Goal: Task Accomplishment & Management: Manage account settings

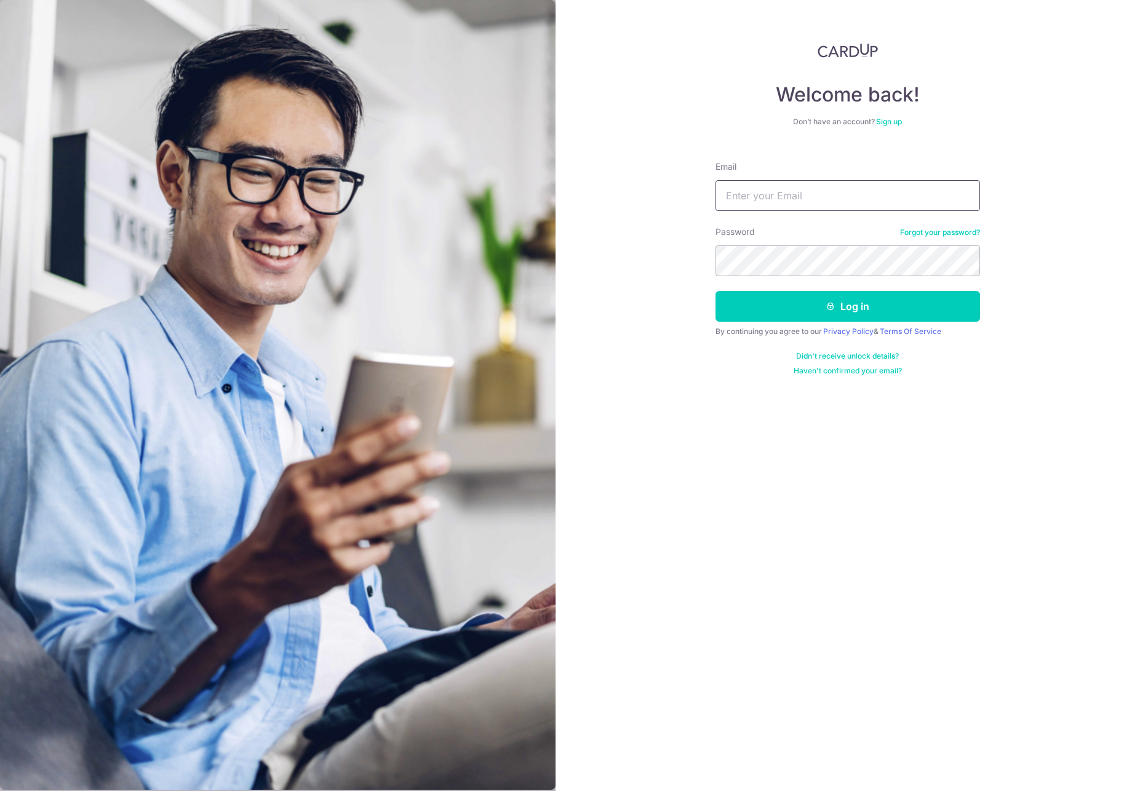
type input "[EMAIL_ADDRESS][DOMAIN_NAME]"
click at [816, 311] on button "Log in" at bounding box center [848, 306] width 265 height 31
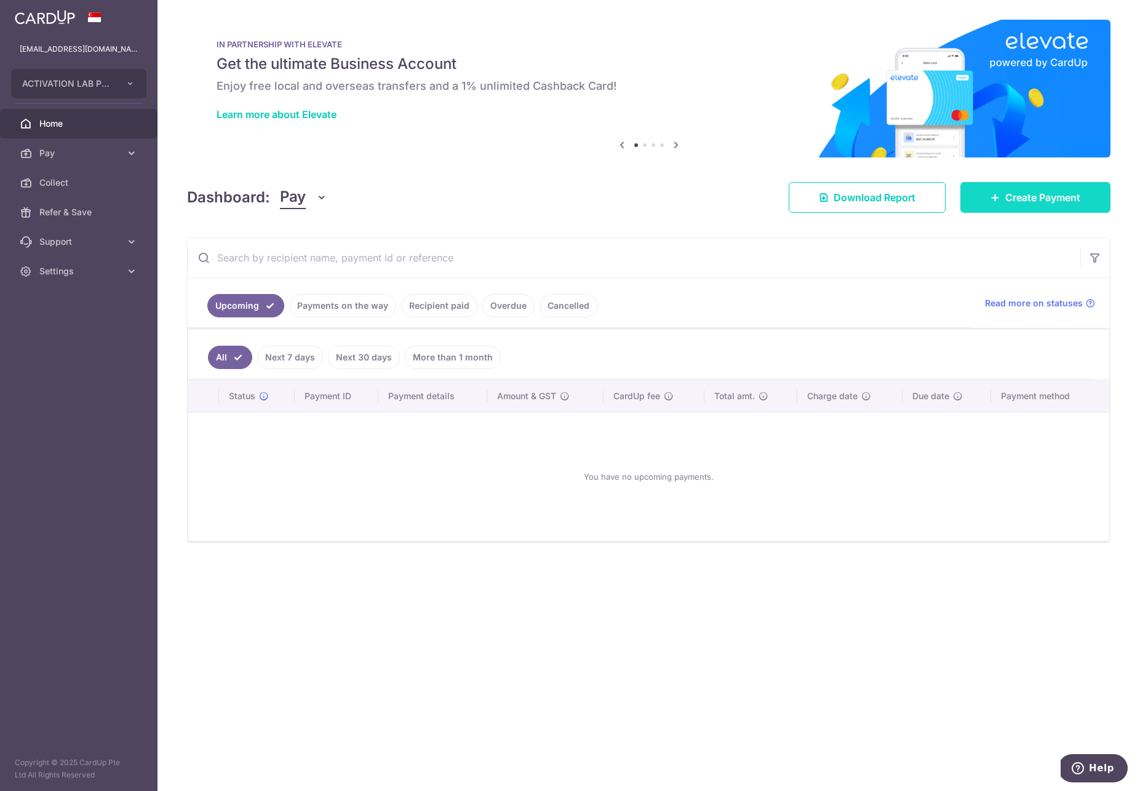
click at [1011, 200] on span "Create Payment" at bounding box center [1043, 197] width 75 height 15
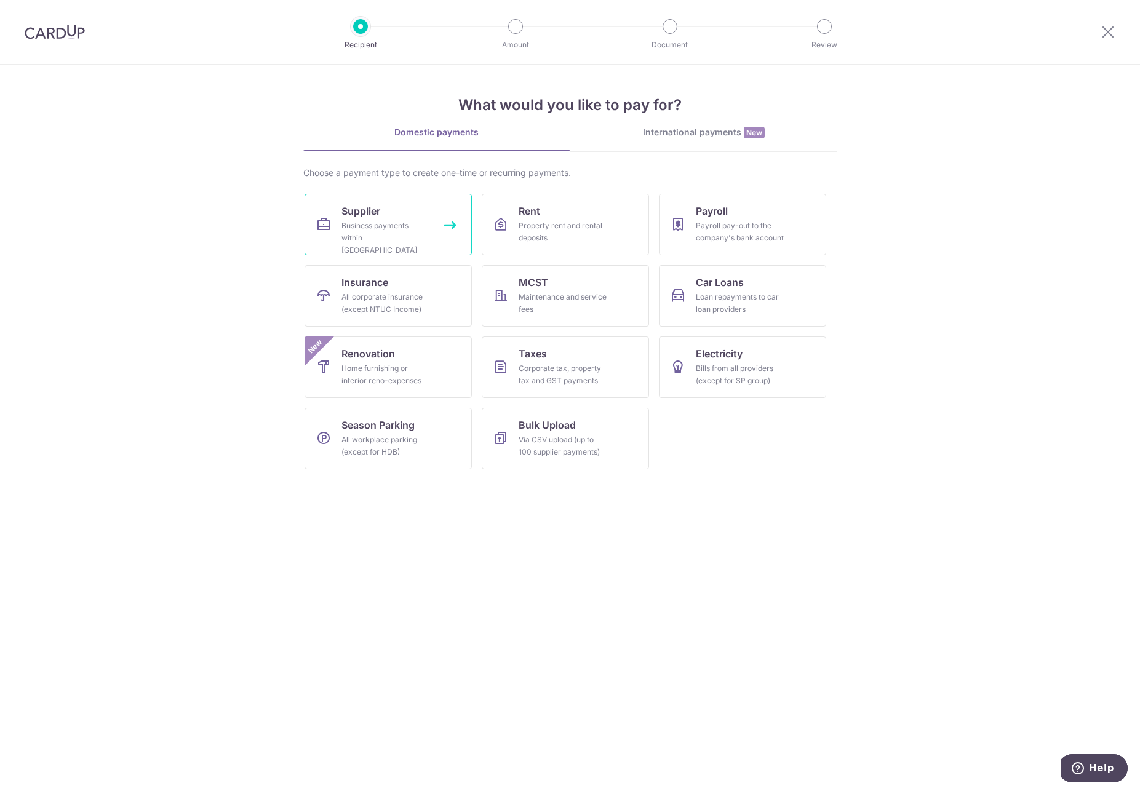
click at [411, 238] on div "Business payments within Singapore" at bounding box center [386, 238] width 89 height 37
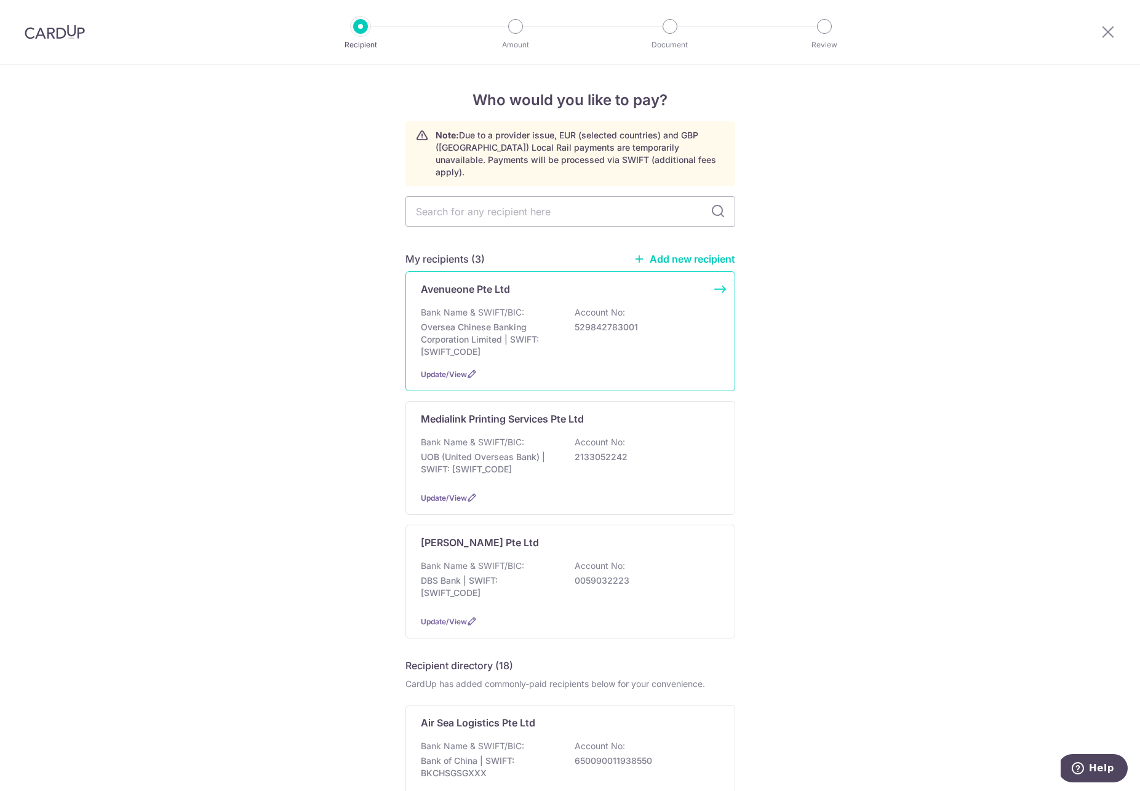
click at [497, 321] on p "Oversea Chinese Banking Corporation Limited | SWIFT: OCBCSGSGXXX" at bounding box center [490, 339] width 138 height 37
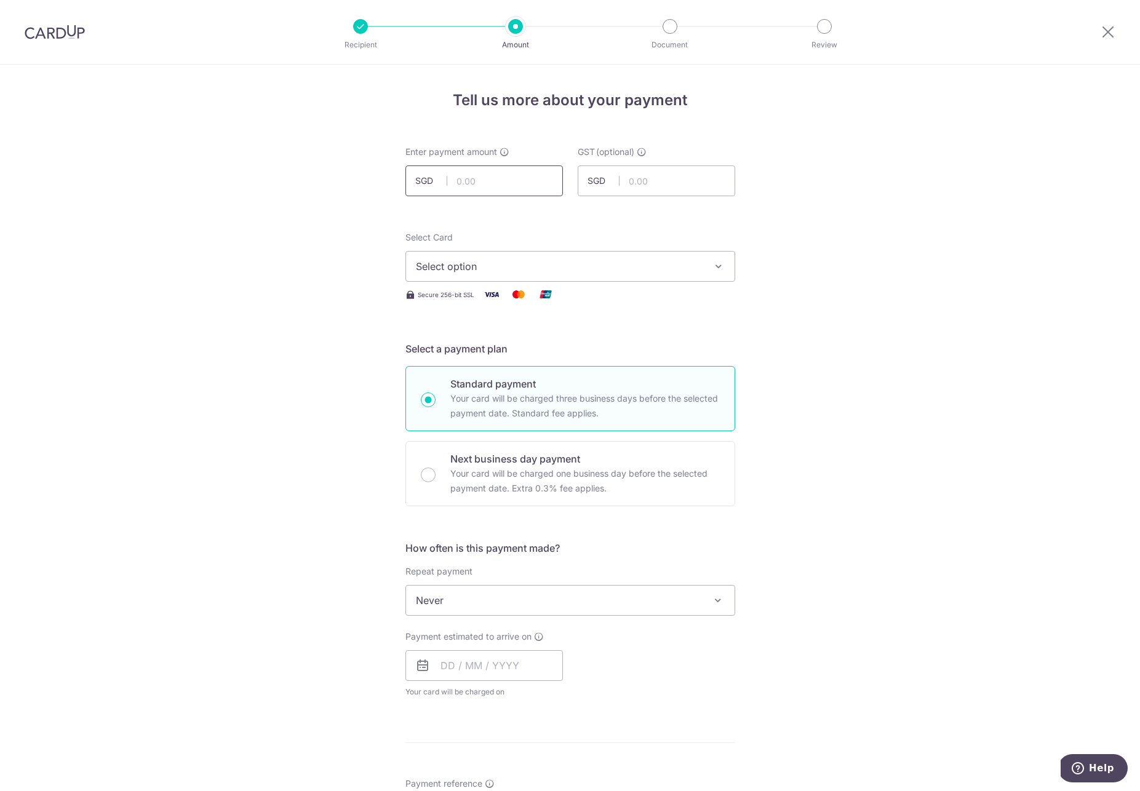
click at [480, 185] on input "text" at bounding box center [485, 181] width 158 height 31
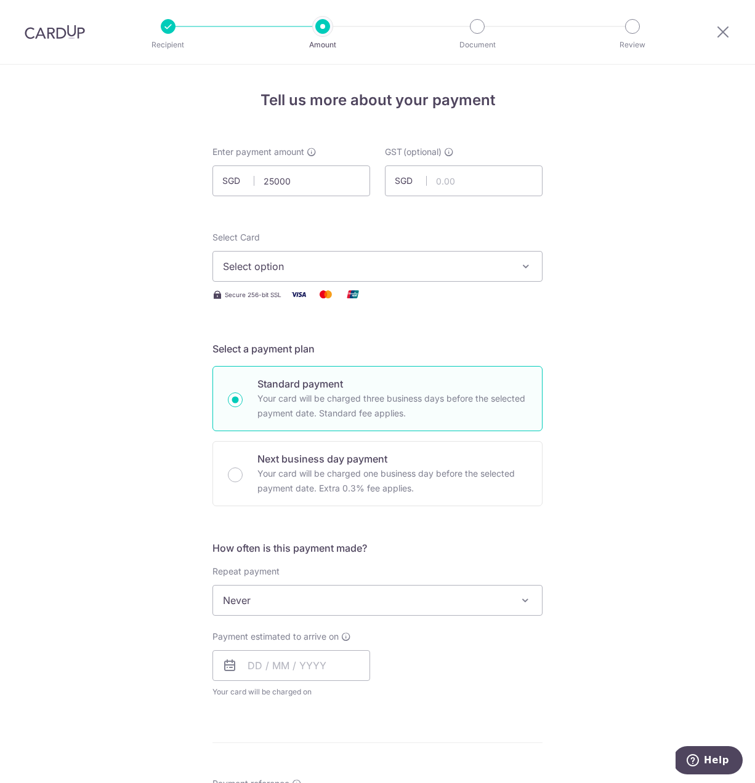
type input "25,000.00"
type input "2,250.00"
click at [271, 265] on span "Select option" at bounding box center [366, 266] width 287 height 15
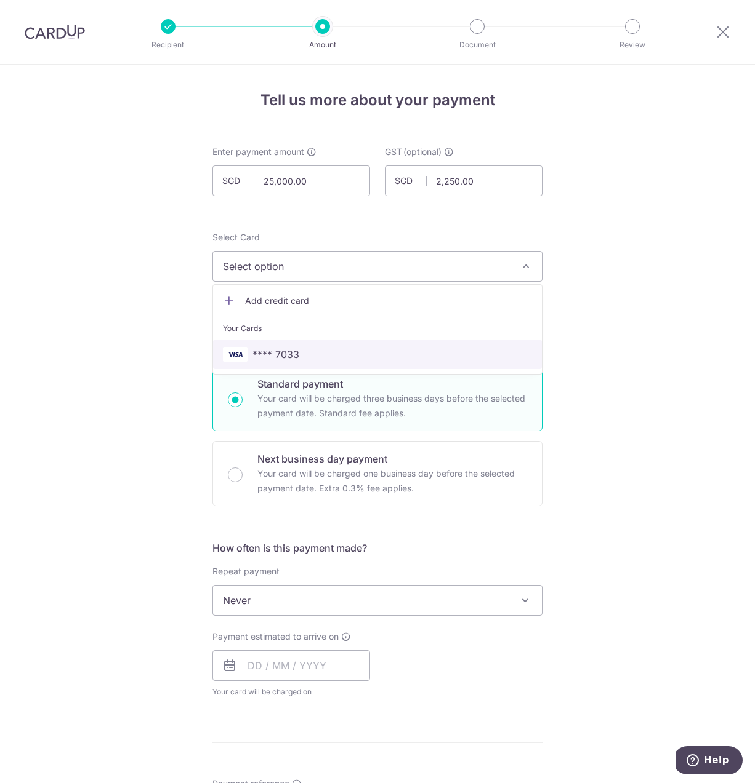
click at [271, 348] on span "**** 7033" at bounding box center [275, 354] width 47 height 15
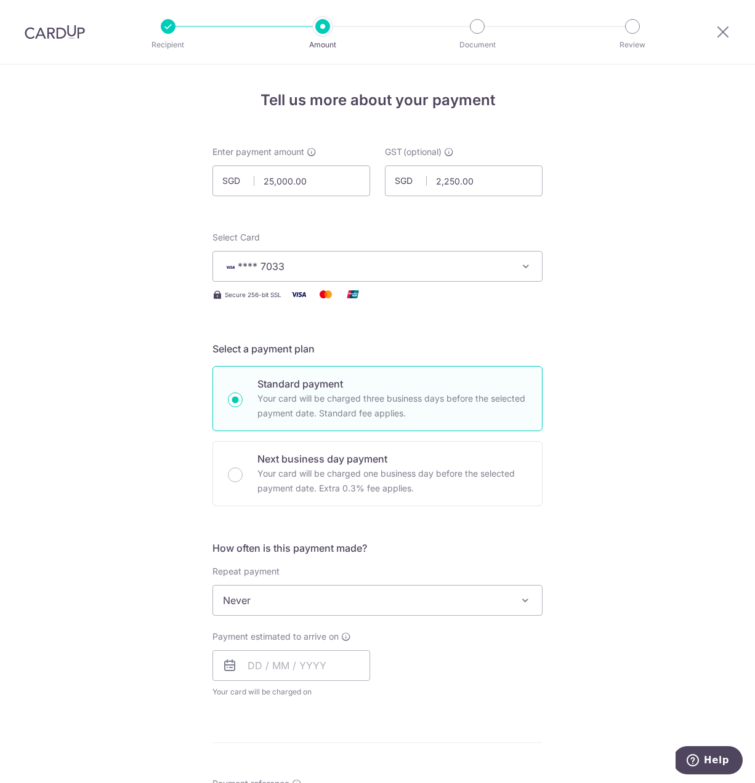
click at [149, 413] on div "Tell us more about your payment Enter payment amount SGD 25,000.00 25000.00 GST…" at bounding box center [377, 663] width 755 height 1196
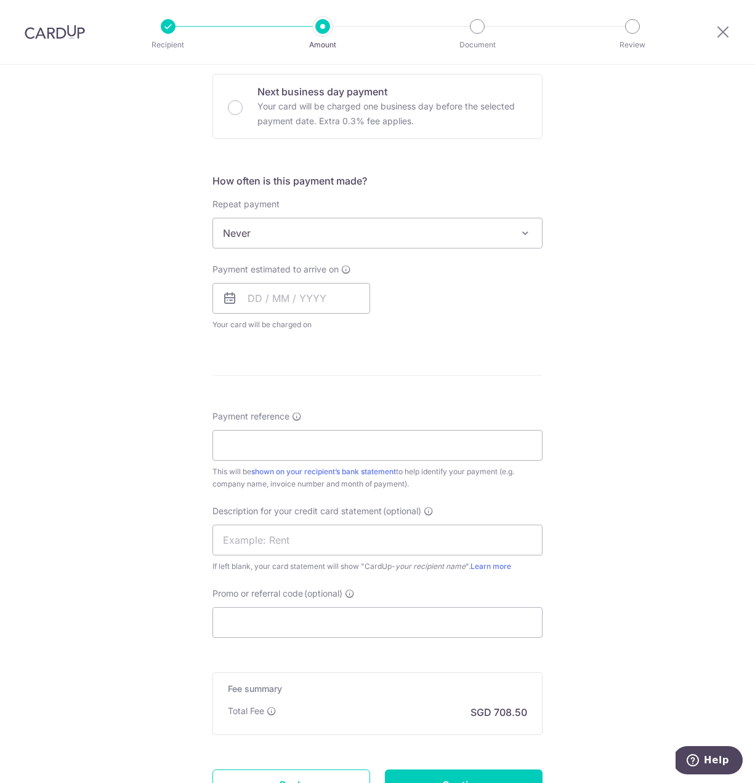
scroll to position [374, 0]
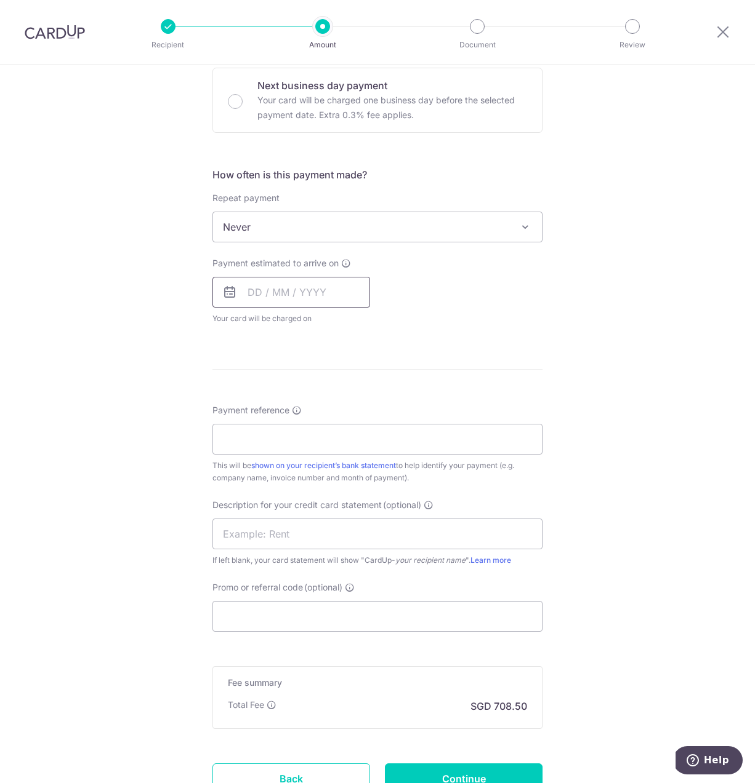
click at [248, 292] on input "text" at bounding box center [291, 292] width 158 height 31
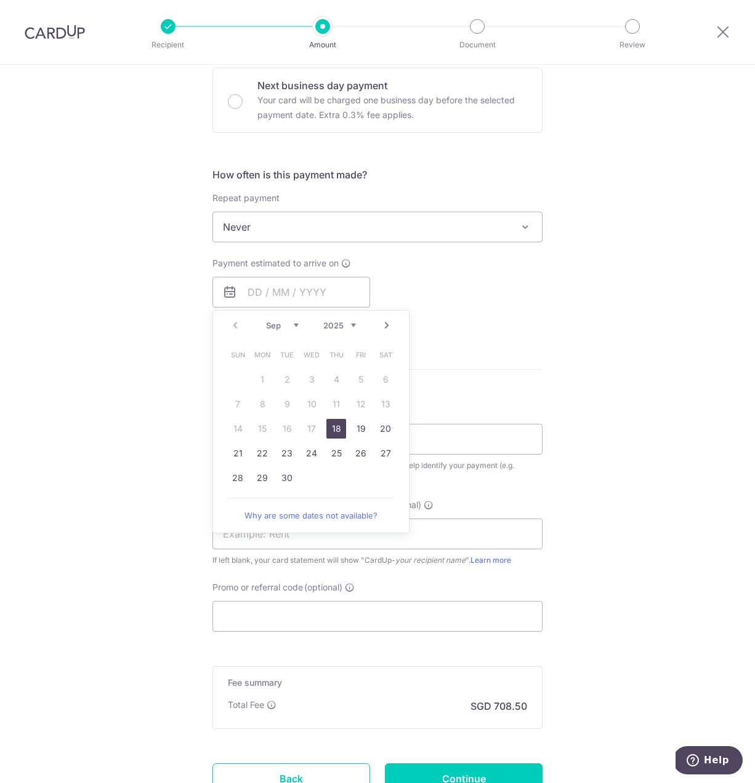
click at [330, 427] on link "18" at bounding box center [336, 429] width 20 height 20
type input "18/09/2025"
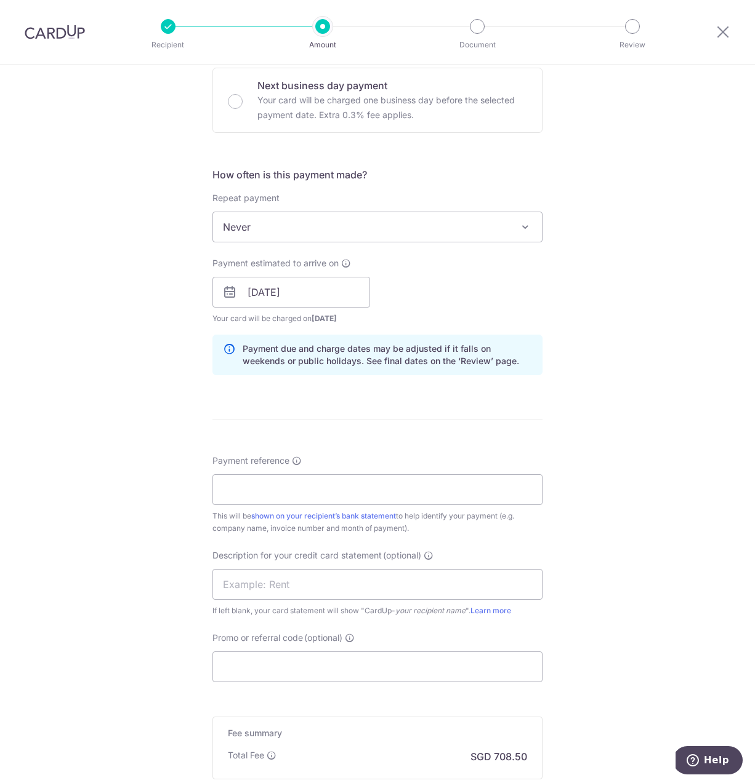
click at [121, 383] on div "Tell us more about your payment Enter payment amount SGD 25,000.00 25000.00 GST…" at bounding box center [377, 314] width 755 height 1246
click at [270, 494] on input "Payment reference" at bounding box center [377, 490] width 330 height 31
type input "202509071"
click at [288, 583] on input "text" at bounding box center [377, 584] width 330 height 31
click at [280, 669] on input "Promo or referral code (optional)" at bounding box center [377, 667] width 330 height 31
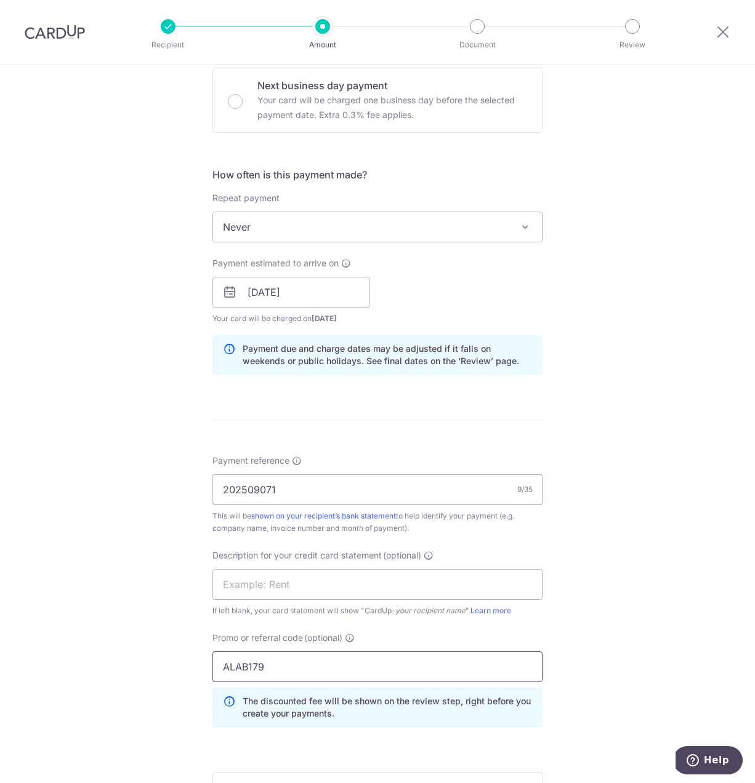
type input "ALAB179"
drag, startPoint x: 686, startPoint y: 524, endPoint x: 735, endPoint y: 505, distance: 52.8
click at [686, 524] on div "Tell us more about your payment Enter payment amount SGD 25,000.00 25000.00 GST…" at bounding box center [377, 342] width 755 height 1302
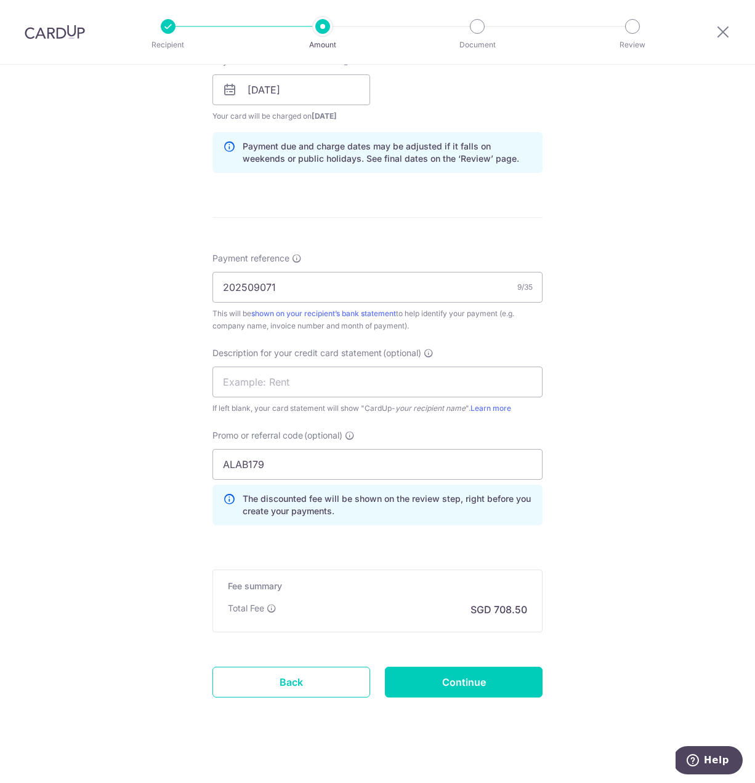
scroll to position [583, 0]
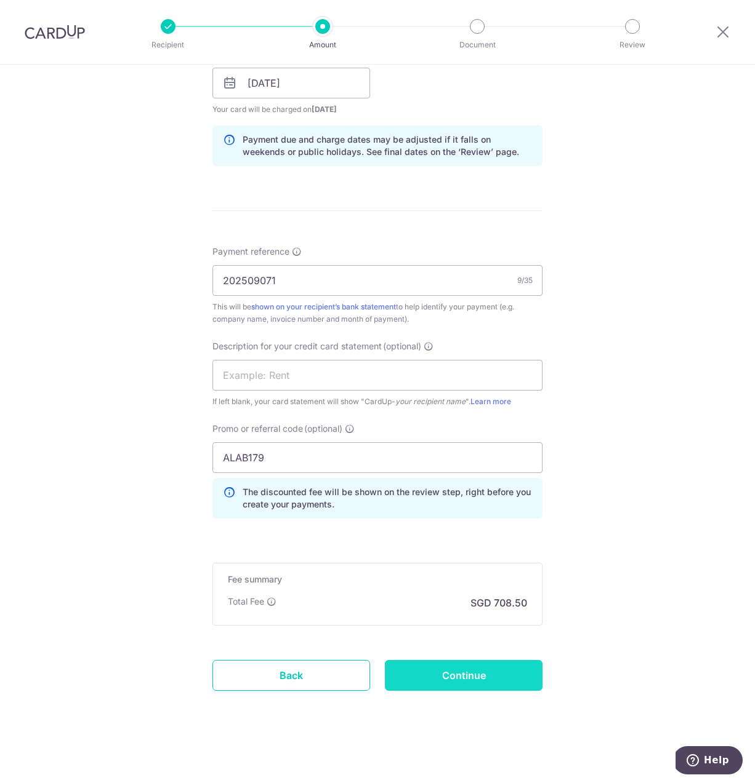
click at [494, 679] on input "Continue" at bounding box center [464, 675] width 158 height 31
type input "Create Schedule"
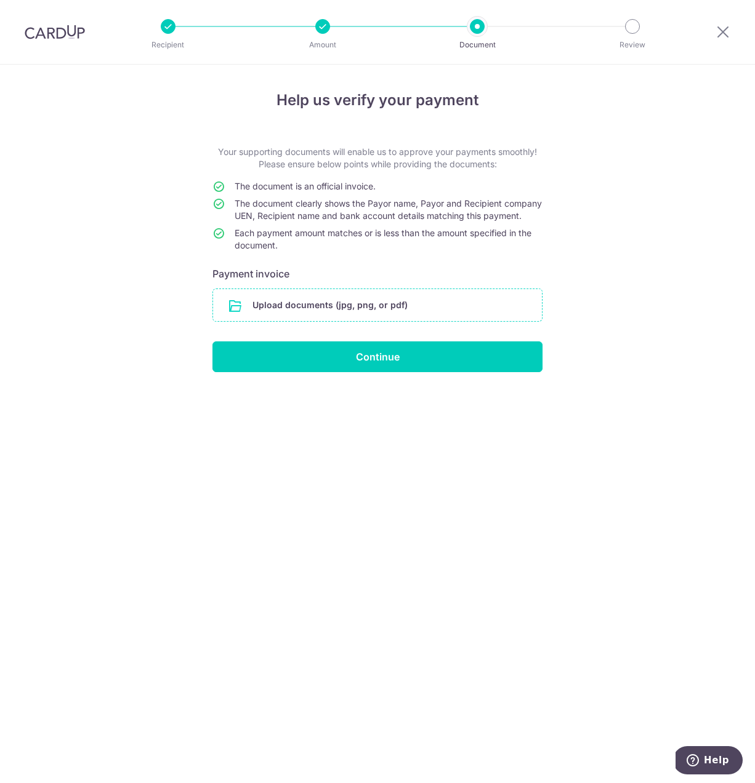
click at [414, 318] on input "file" at bounding box center [377, 305] width 329 height 32
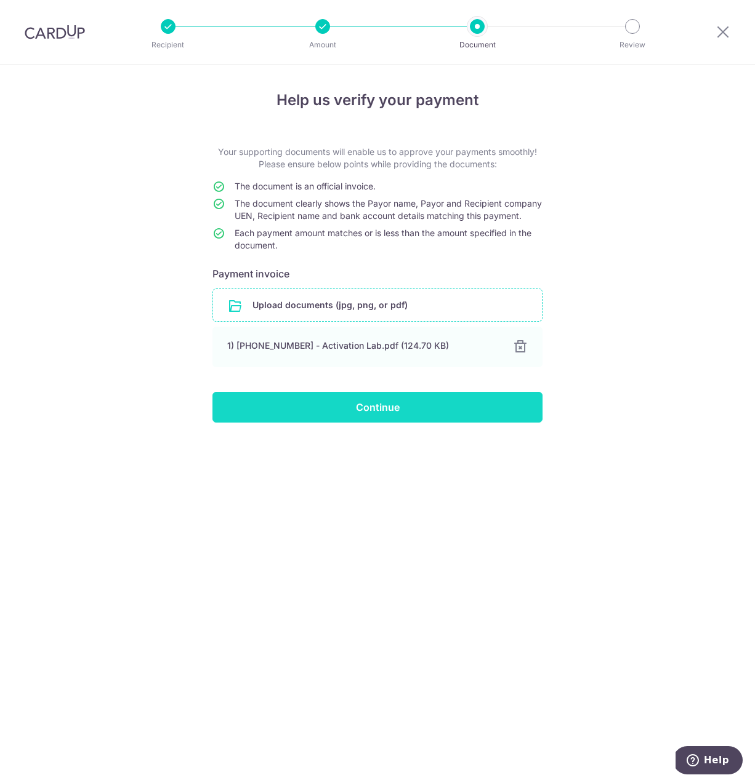
click at [355, 423] on input "Continue" at bounding box center [377, 407] width 330 height 31
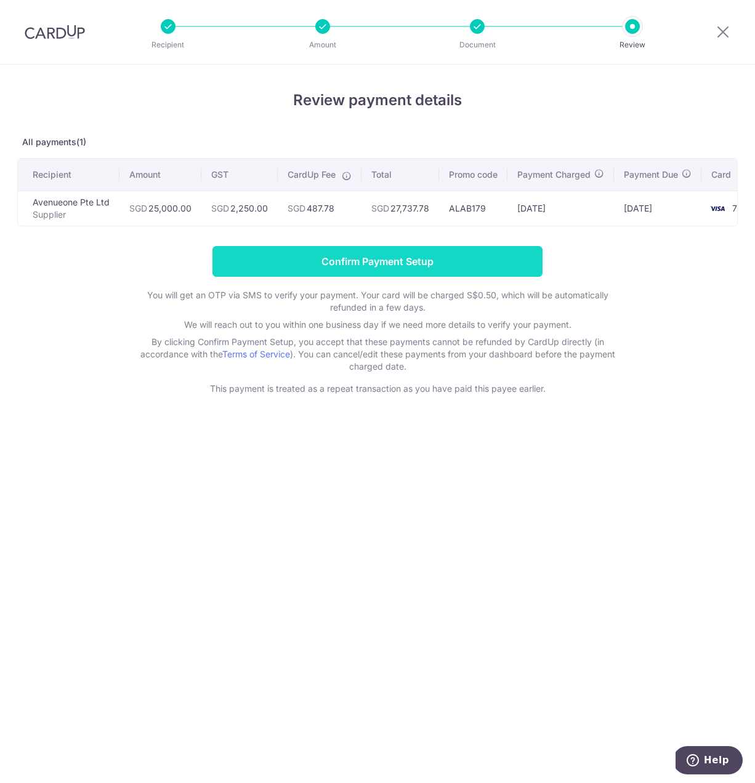
click at [395, 269] on input "Confirm Payment Setup" at bounding box center [377, 261] width 330 height 31
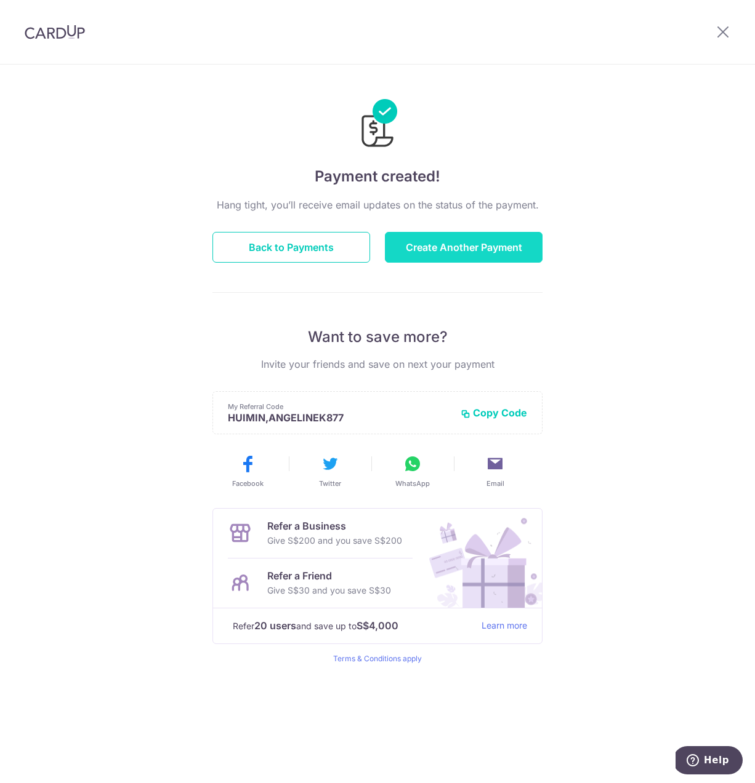
drag, startPoint x: 451, startPoint y: 249, endPoint x: 452, endPoint y: 242, distance: 7.0
click at [451, 249] on button "Create Another Payment" at bounding box center [464, 247] width 158 height 31
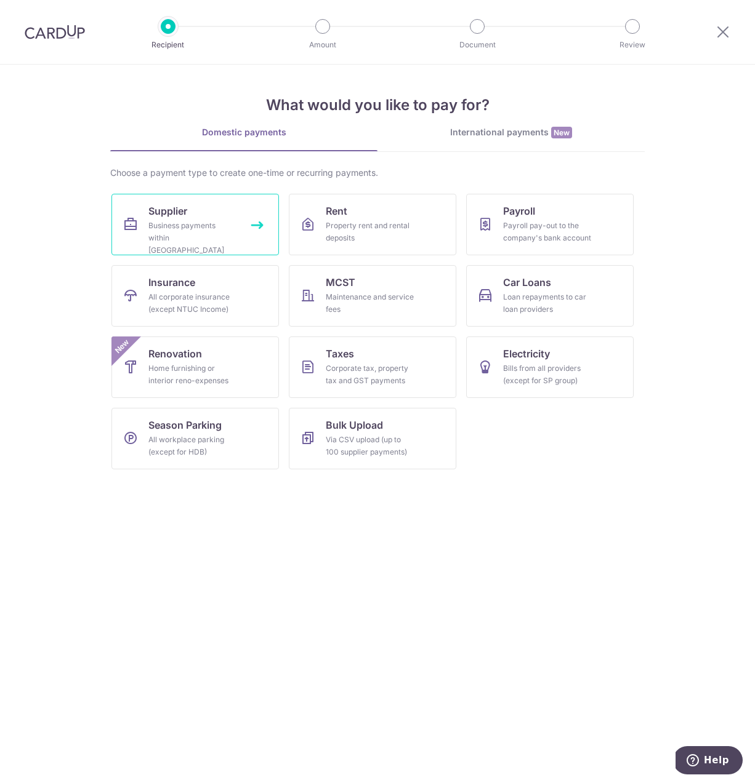
click at [214, 228] on div "Business payments within [GEOGRAPHIC_DATA]" at bounding box center [192, 238] width 89 height 37
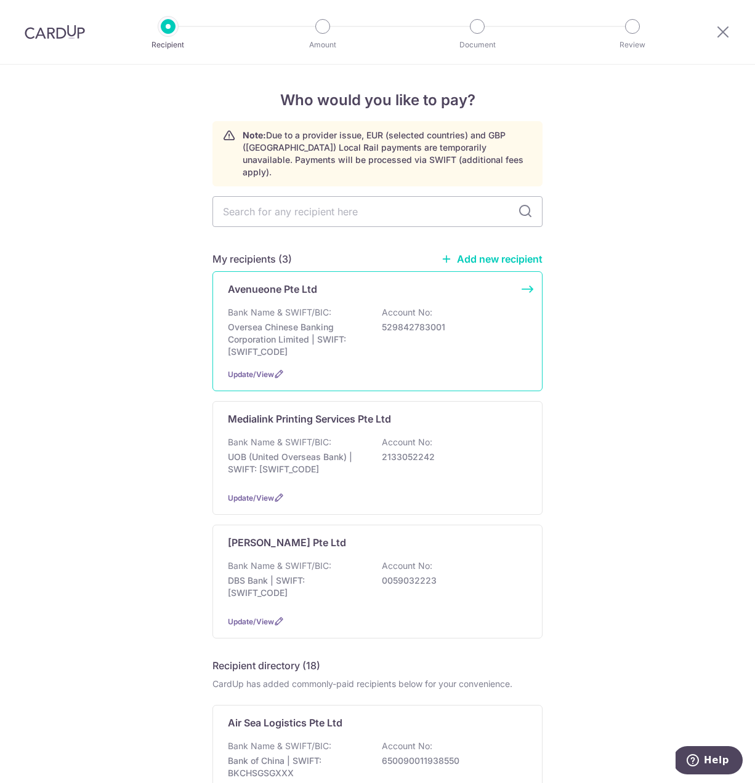
click at [341, 321] on p "Oversea Chinese Banking Corporation Limited | SWIFT: [SWIFT_CODE]" at bounding box center [297, 339] width 138 height 37
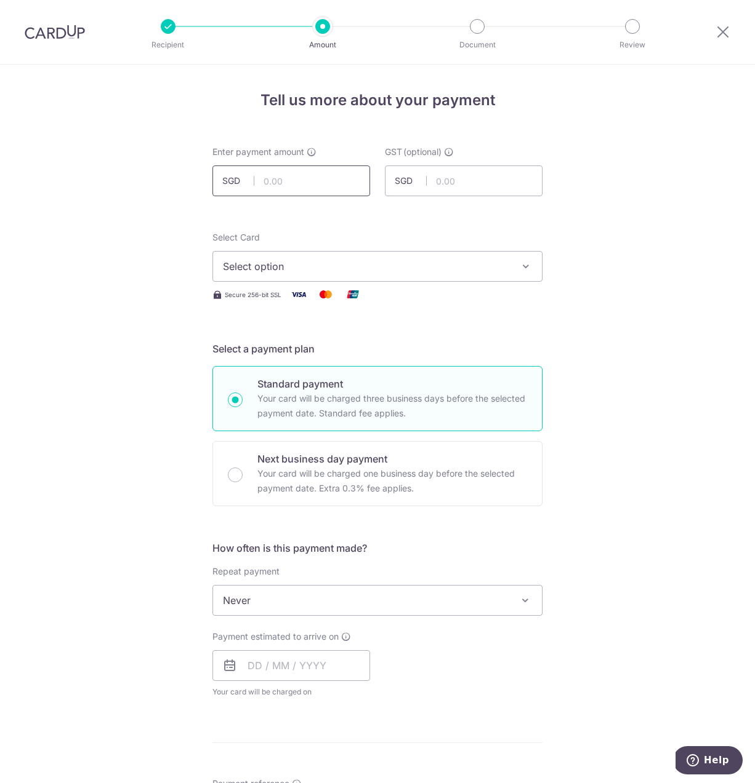
click at [278, 180] on input "text" at bounding box center [291, 181] width 158 height 31
type input "25,000.00"
type input "2,250.00"
click at [262, 268] on span "Select option" at bounding box center [366, 266] width 287 height 15
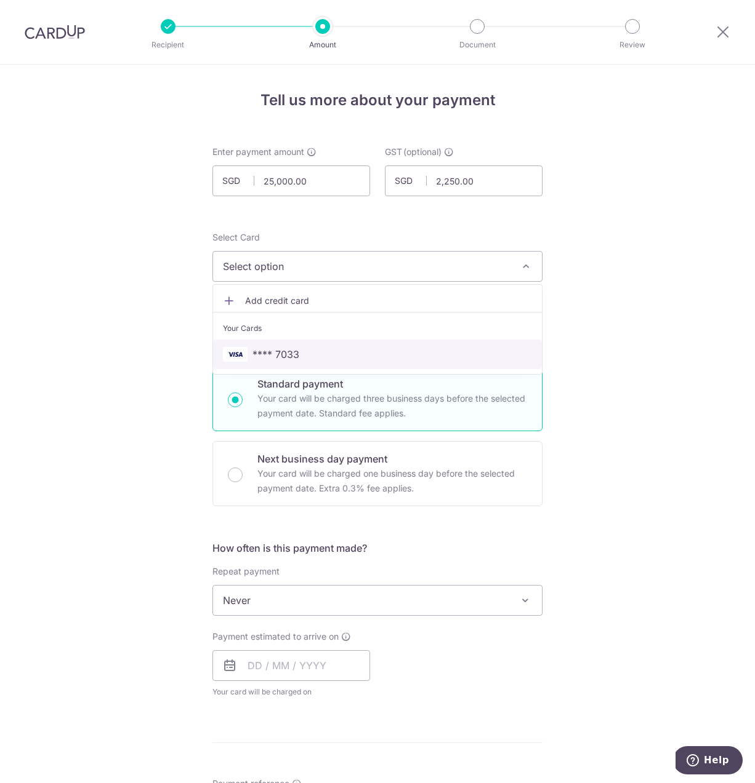
click at [271, 351] on span "**** 7033" at bounding box center [275, 354] width 47 height 15
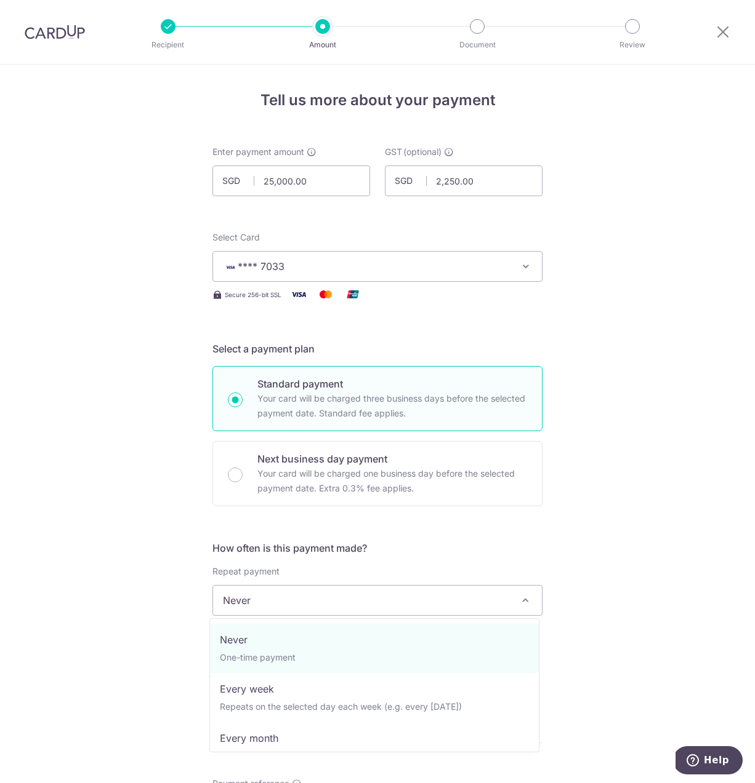
click at [253, 600] on span "Never" at bounding box center [377, 601] width 329 height 30
drag, startPoint x: 246, startPoint y: 631, endPoint x: 224, endPoint y: 643, distance: 24.5
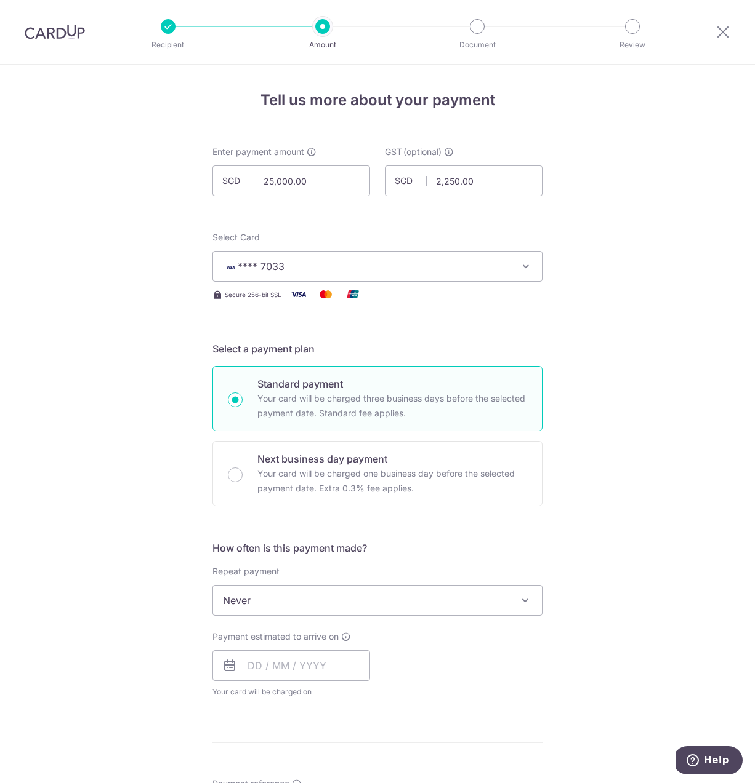
click at [169, 666] on div "Tell us more about your payment Enter payment amount SGD 25,000.00 25000.00 GST…" at bounding box center [377, 663] width 755 height 1196
click at [252, 667] on input "text" at bounding box center [291, 666] width 158 height 31
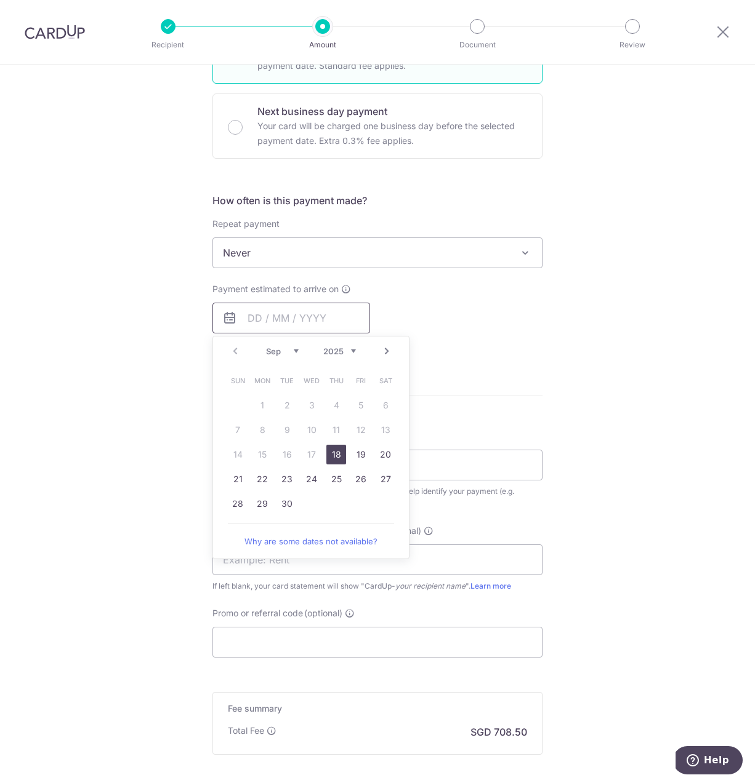
scroll to position [350, 0]
click at [333, 454] on link "18" at bounding box center [336, 453] width 20 height 20
type input "[DATE]"
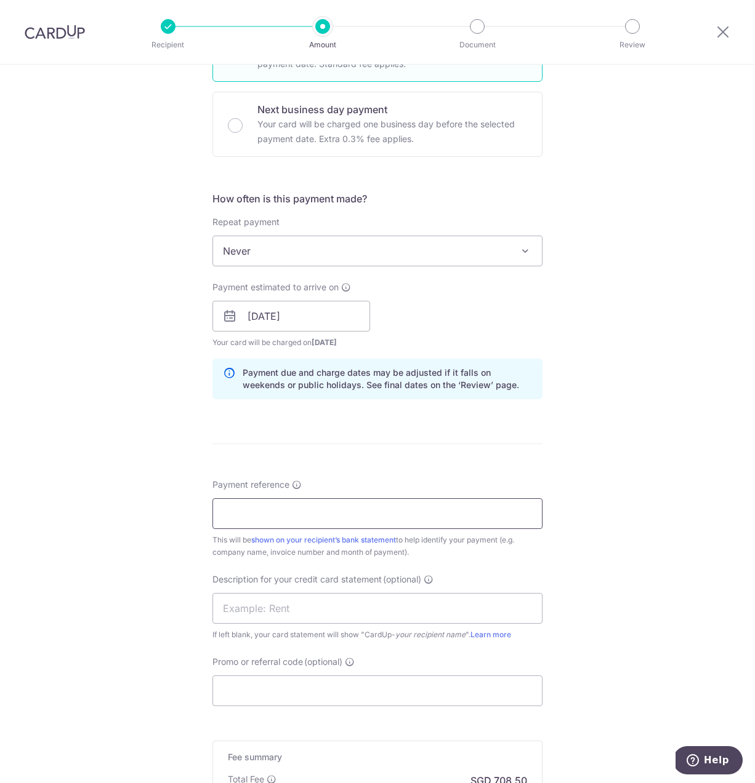
click at [250, 511] on input "Payment reference" at bounding box center [377, 514] width 330 height 31
type input "202509072"
click at [266, 686] on input "Promo or referral code (optional)" at bounding box center [377, 691] width 330 height 31
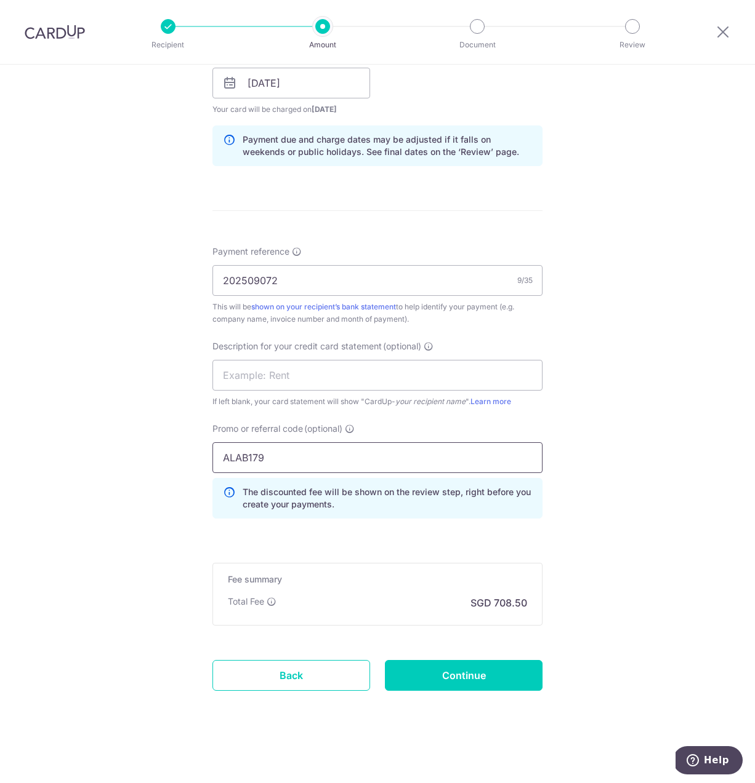
scroll to position [583, 0]
type input "ALAB179"
click at [462, 678] on input "Continue" at bounding box center [464, 675] width 158 height 31
type input "Create Schedule"
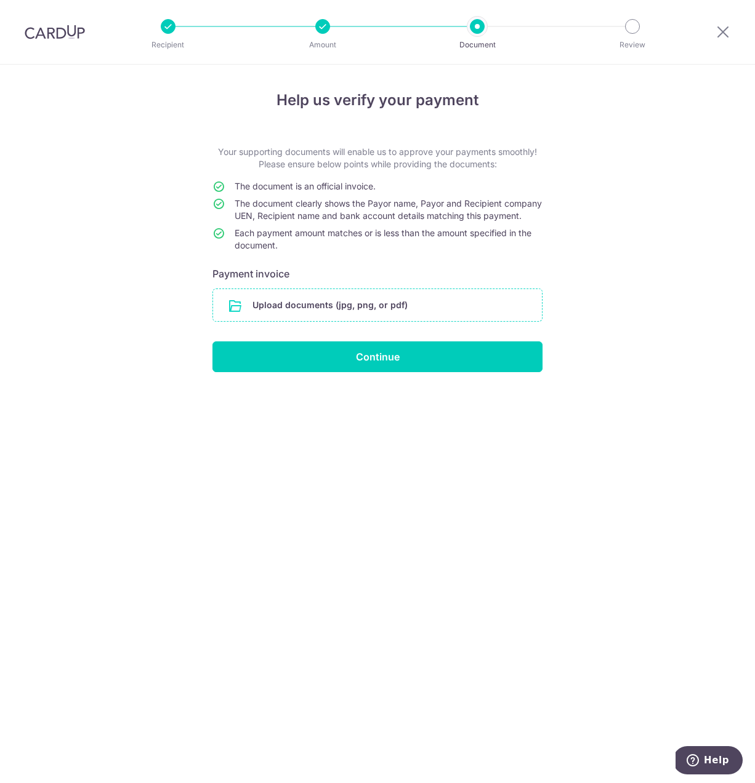
click at [364, 318] on input "file" at bounding box center [377, 305] width 329 height 32
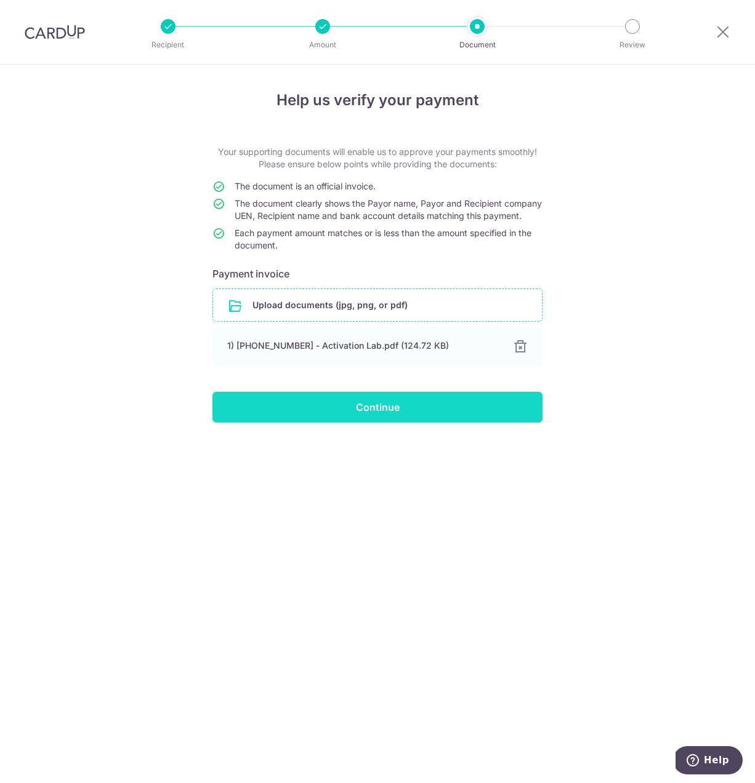
click at [350, 415] on input "Continue" at bounding box center [377, 407] width 330 height 31
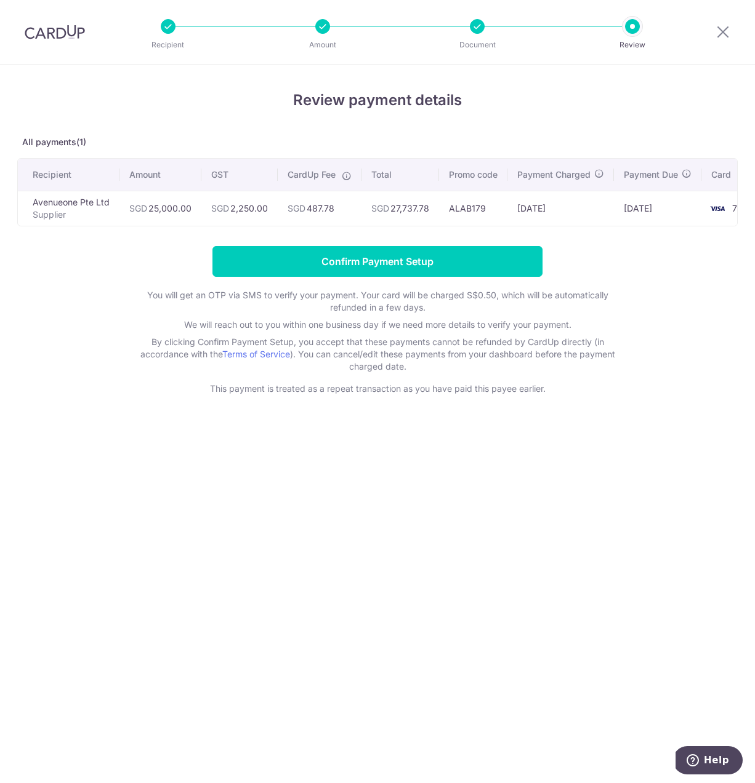
click at [397, 273] on input "Confirm Payment Setup" at bounding box center [377, 261] width 330 height 31
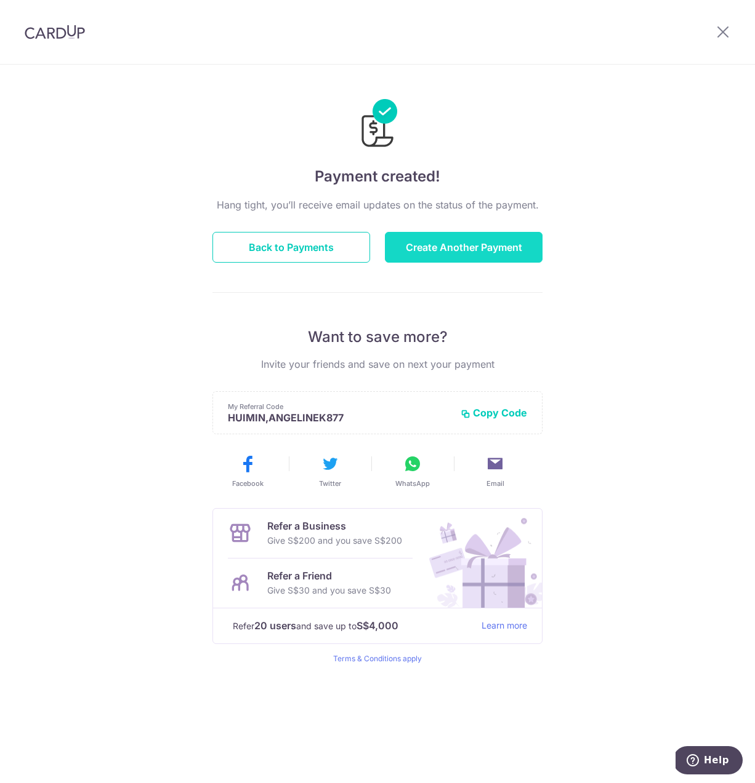
drag, startPoint x: 492, startPoint y: 245, endPoint x: 479, endPoint y: 239, distance: 13.5
click at [492, 245] on button "Create Another Payment" at bounding box center [464, 247] width 158 height 31
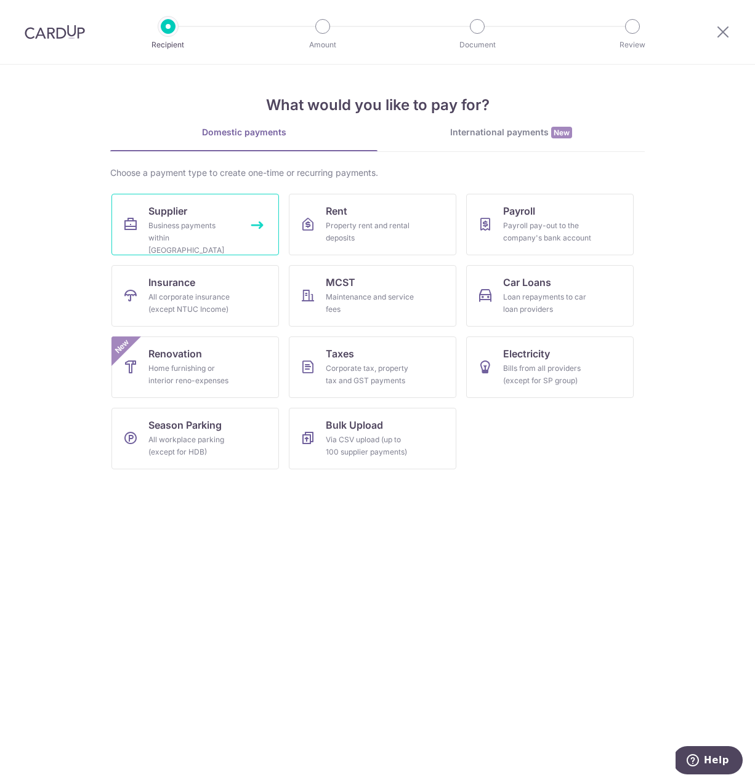
click at [188, 228] on div "Business payments within Singapore" at bounding box center [192, 238] width 89 height 37
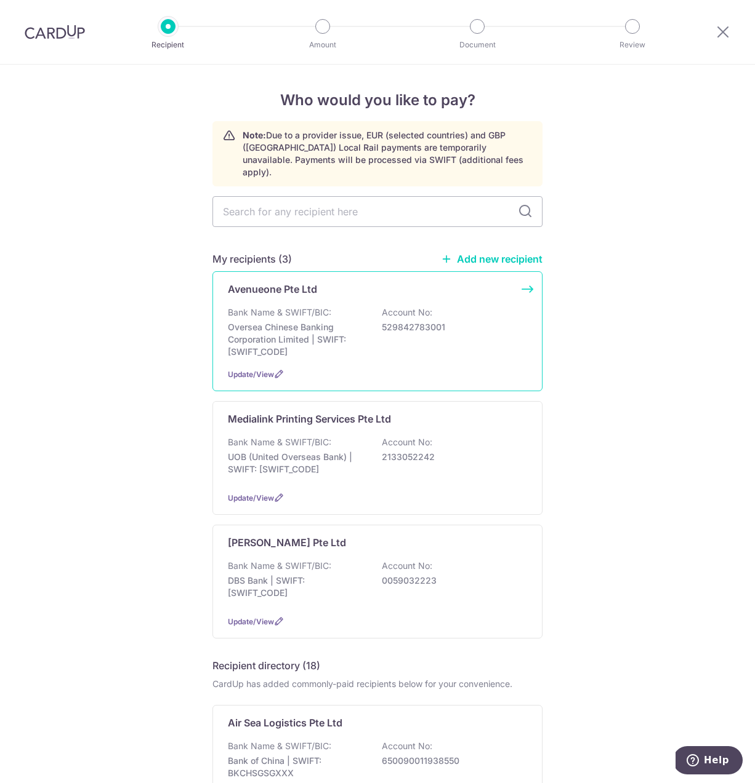
drag, startPoint x: 253, startPoint y: 291, endPoint x: 265, endPoint y: 285, distance: 13.8
click at [252, 292] on div "Avenueone Pte Ltd Bank Name & SWIFT/BIC: Oversea Chinese Banking Corporation Li…" at bounding box center [377, 331] width 330 height 120
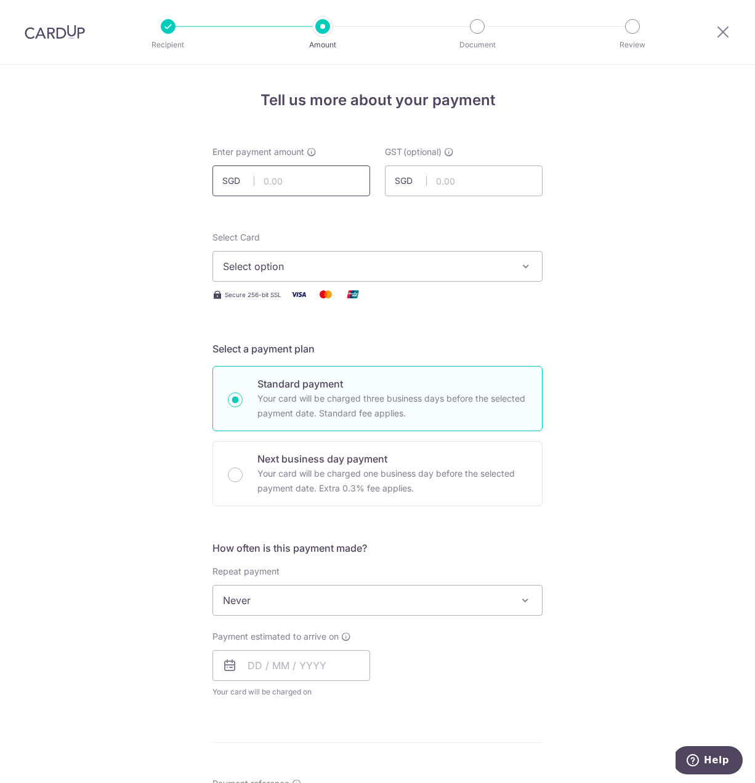
click at [283, 183] on input "text" at bounding box center [291, 181] width 158 height 31
type input "50,000.00"
type input "4,500.00"
click at [266, 270] on span "Select option" at bounding box center [366, 266] width 287 height 15
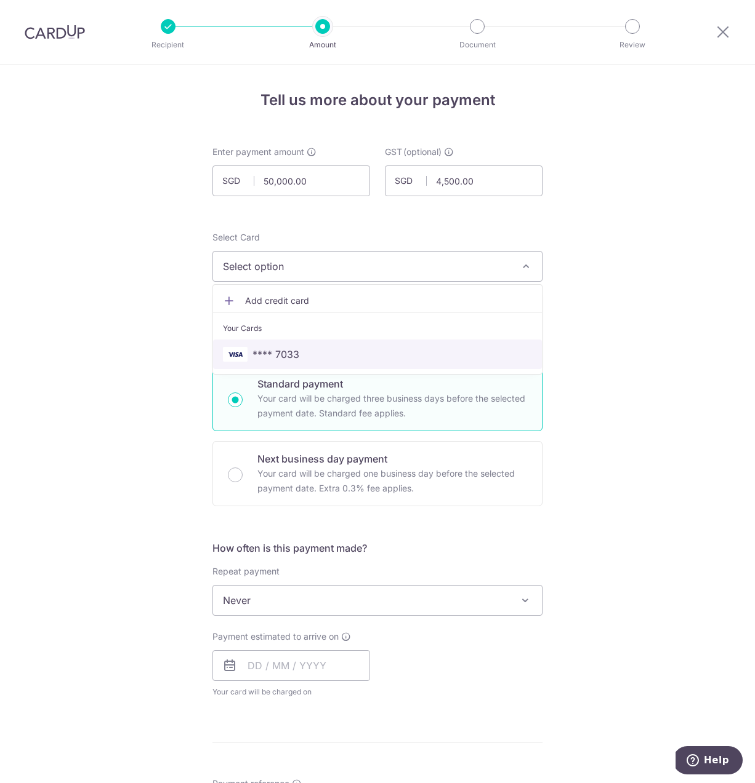
click at [276, 351] on span "**** 7033" at bounding box center [275, 354] width 47 height 15
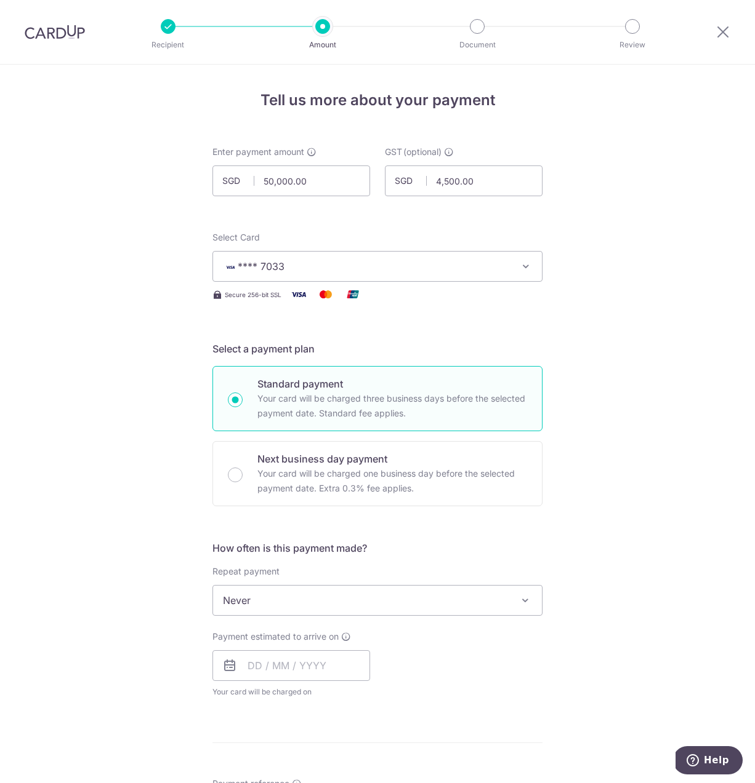
click at [152, 481] on div "Tell us more about your payment Enter payment amount SGD 50,000.00 50000.00 GST…" at bounding box center [377, 663] width 755 height 1196
click at [270, 668] on input "text" at bounding box center [291, 666] width 158 height 31
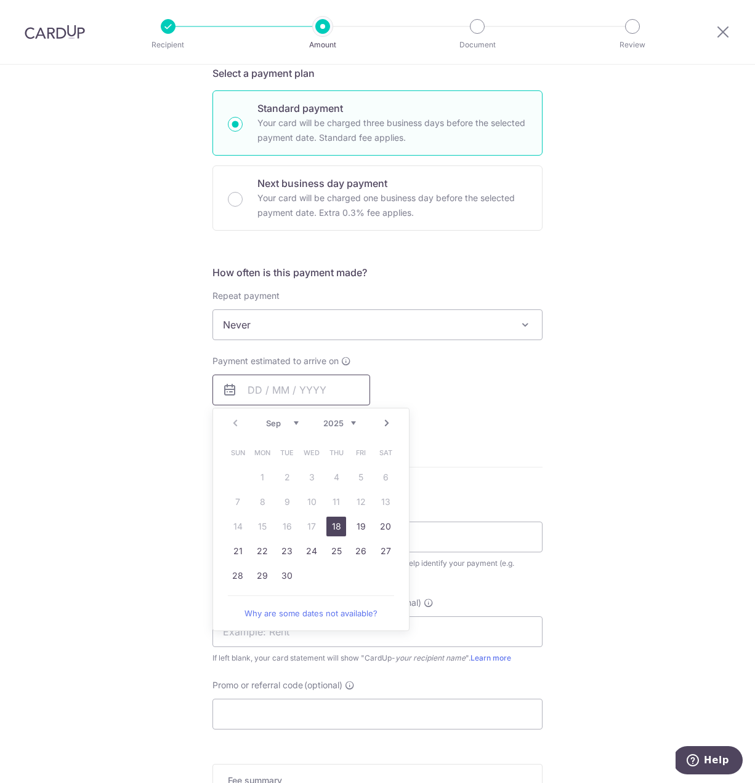
scroll to position [276, 0]
click at [337, 527] on link "18" at bounding box center [336, 526] width 20 height 20
type input "[DATE]"
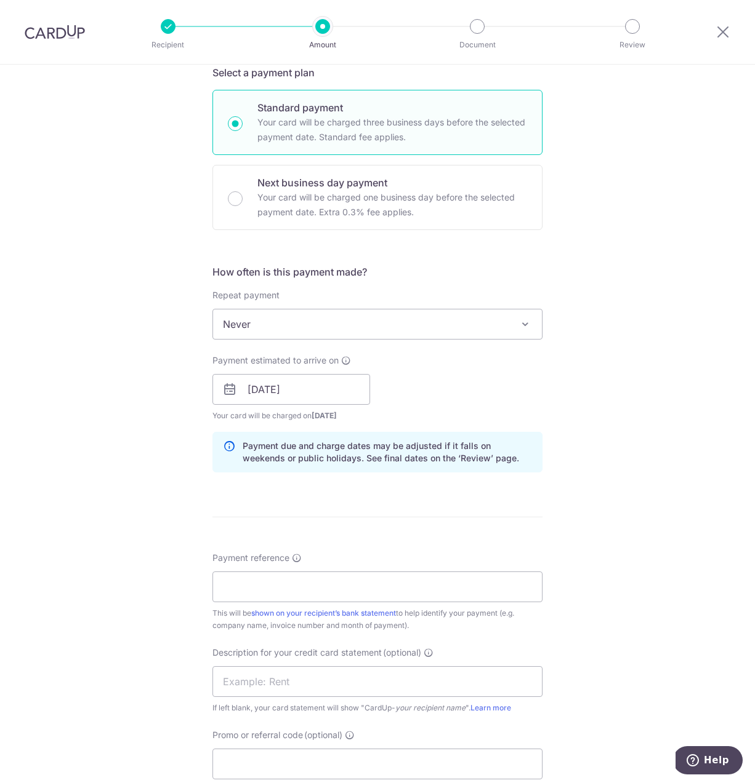
drag, startPoint x: 128, startPoint y: 588, endPoint x: 158, endPoint y: 585, distance: 29.8
click at [129, 588] on div "Tell us more about your payment Enter payment amount SGD 50,000.00 50000.00 GST…" at bounding box center [377, 411] width 755 height 1246
drag, startPoint x: 289, startPoint y: 585, endPoint x: 289, endPoint y: 579, distance: 6.8
click at [289, 585] on input "Payment reference" at bounding box center [377, 587] width 330 height 31
type input "202509073"
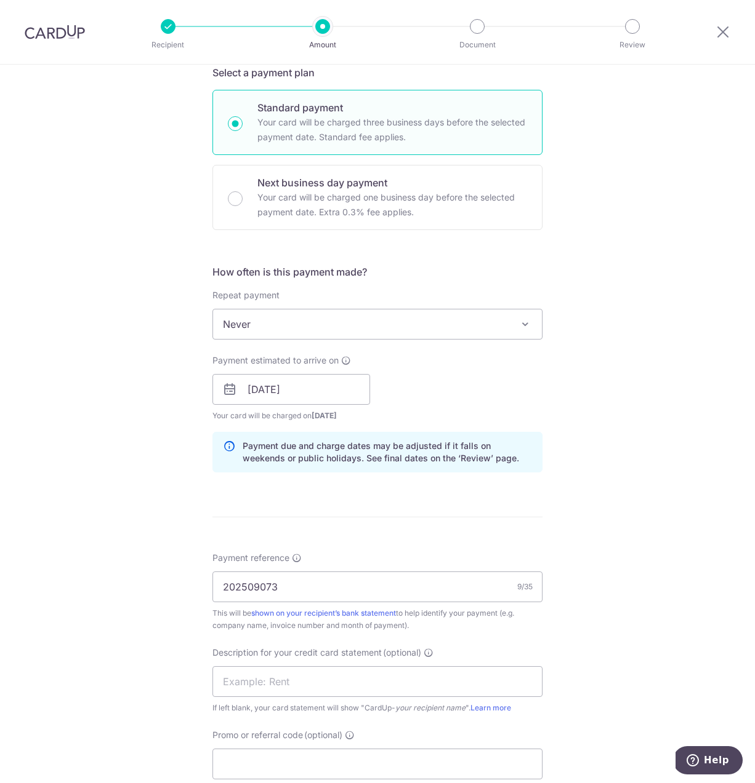
drag, startPoint x: 156, startPoint y: 611, endPoint x: 154, endPoint y: 585, distance: 26.0
click at [156, 611] on div "Tell us more about your payment Enter payment amount SGD 50,000.00 50000.00 GST…" at bounding box center [377, 411] width 755 height 1246
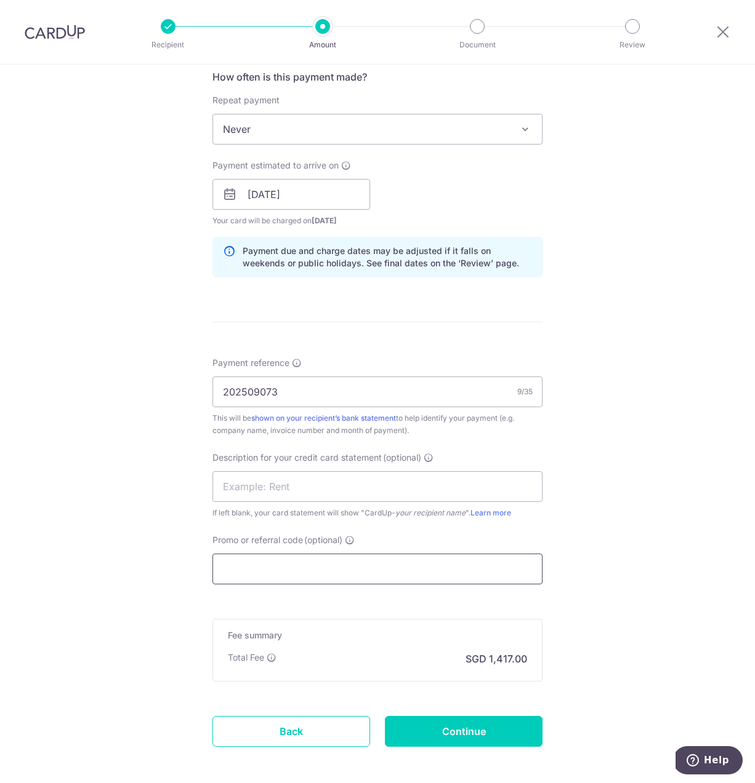
scroll to position [473, 0]
click at [246, 564] on input "Promo or referral code (optional)" at bounding box center [377, 567] width 330 height 31
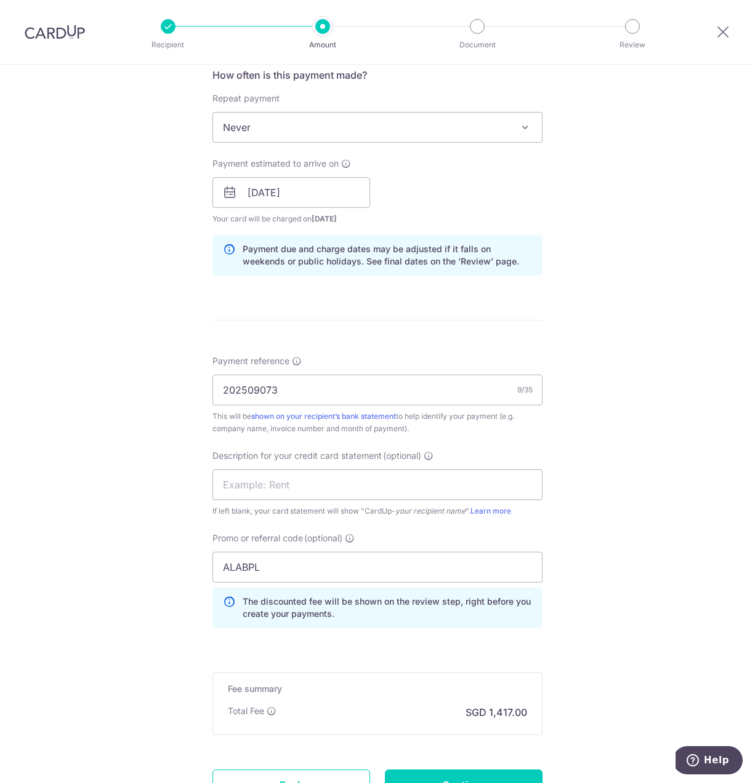
click at [178, 623] on div "Tell us more about your payment Enter payment amount SGD 50,000.00 50000.00 GST…" at bounding box center [377, 242] width 755 height 1302
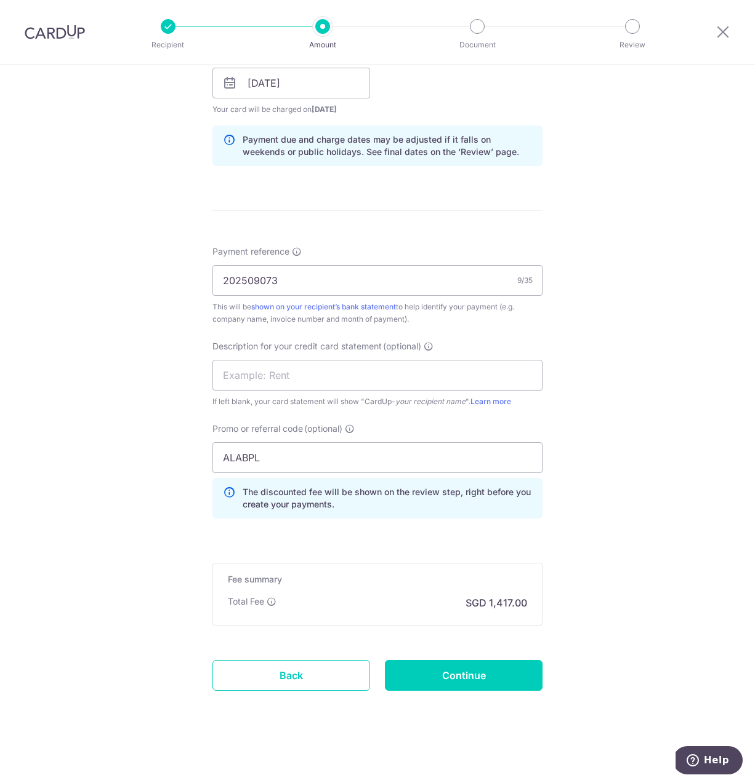
scroll to position [583, 0]
click at [614, 617] on div "Tell us more about your payment Enter payment amount SGD 50,000.00 50000.00 GST…" at bounding box center [377, 133] width 755 height 1302
drag, startPoint x: 246, startPoint y: 459, endPoint x: 276, endPoint y: 409, distance: 58.8
click at [270, 457] on input "ALABPL" at bounding box center [377, 458] width 330 height 31
type input "ALAB179"
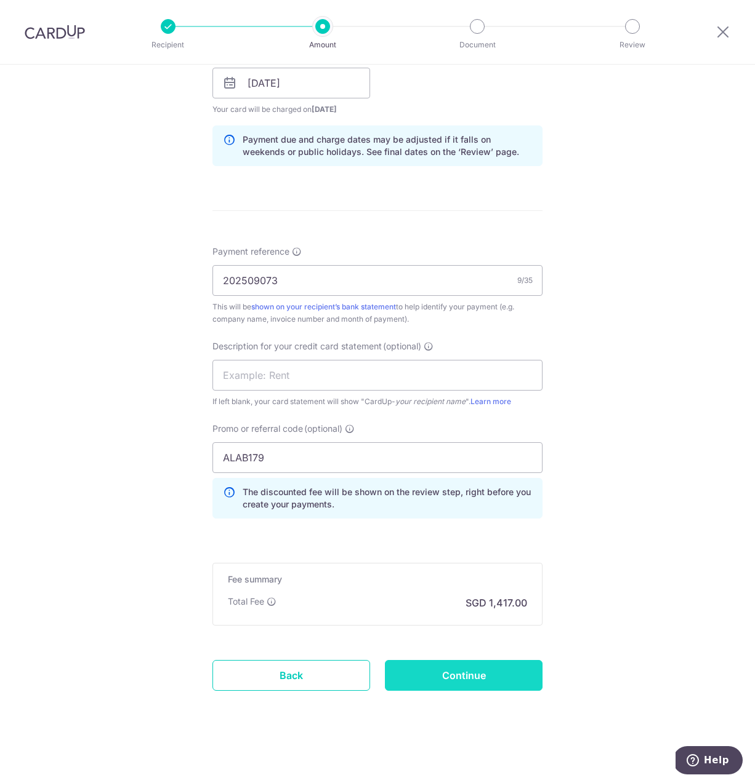
click at [462, 675] on input "Continue" at bounding box center [464, 675] width 158 height 31
type input "Create Schedule"
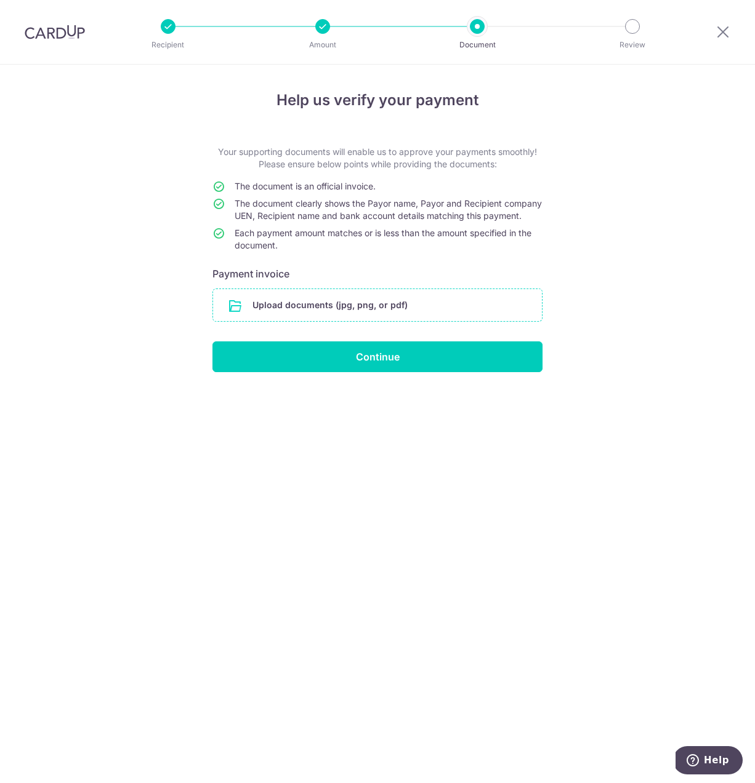
click at [337, 321] on input "file" at bounding box center [377, 305] width 329 height 32
click at [283, 313] on input "file" at bounding box center [377, 305] width 329 height 32
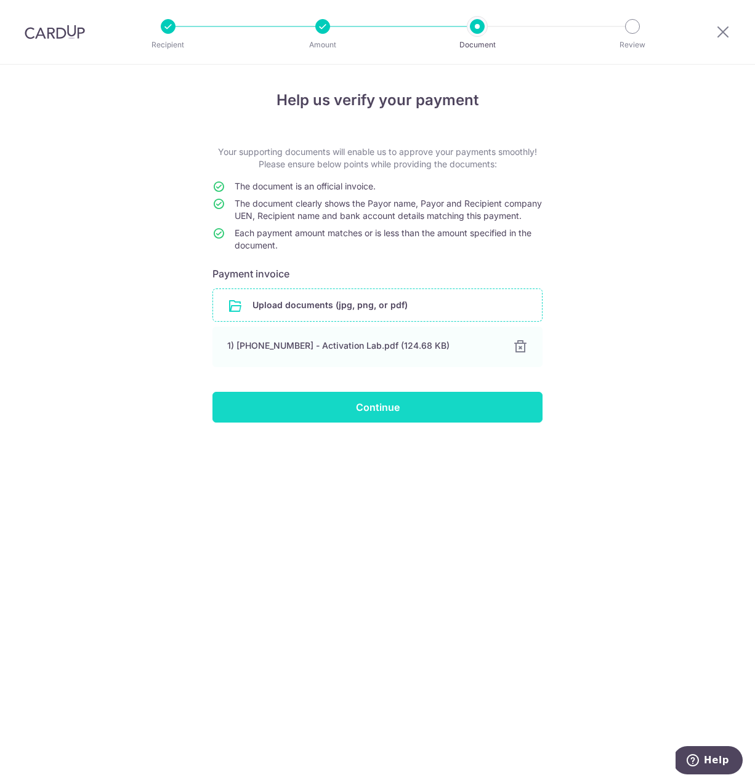
click at [360, 423] on input "Continue" at bounding box center [377, 407] width 330 height 31
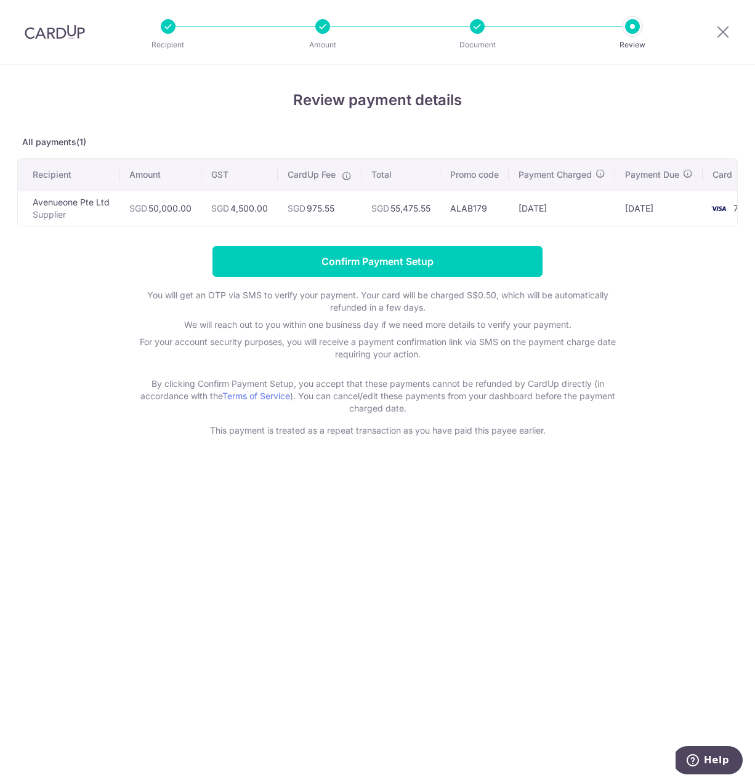
drag, startPoint x: 392, startPoint y: 262, endPoint x: 396, endPoint y: 255, distance: 8.0
click at [393, 262] on input "Confirm Payment Setup" at bounding box center [377, 261] width 330 height 31
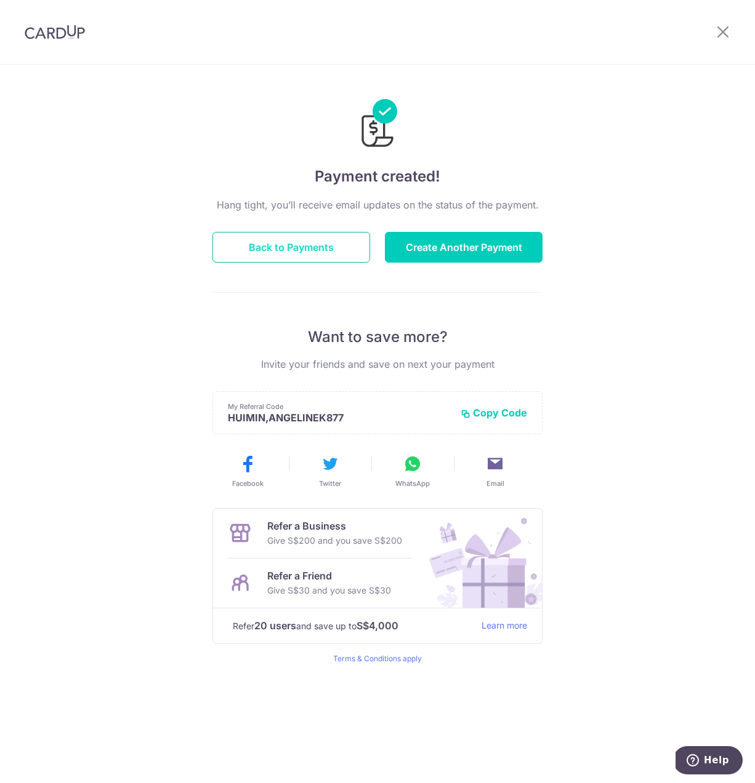
click at [282, 250] on button "Back to Payments" at bounding box center [291, 247] width 158 height 31
